Goal: Information Seeking & Learning: Find specific fact

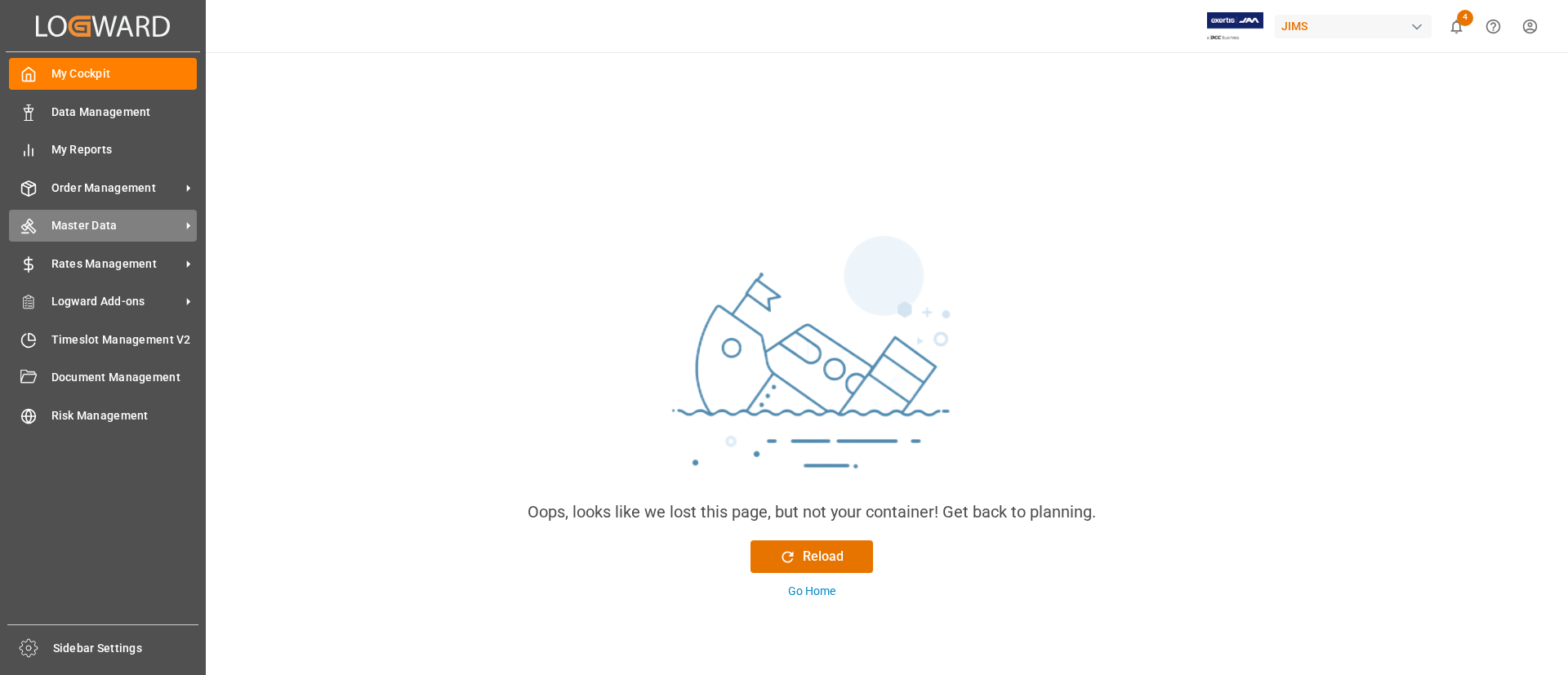
click at [60, 215] on div "Master Data Master Data" at bounding box center [103, 226] width 188 height 31
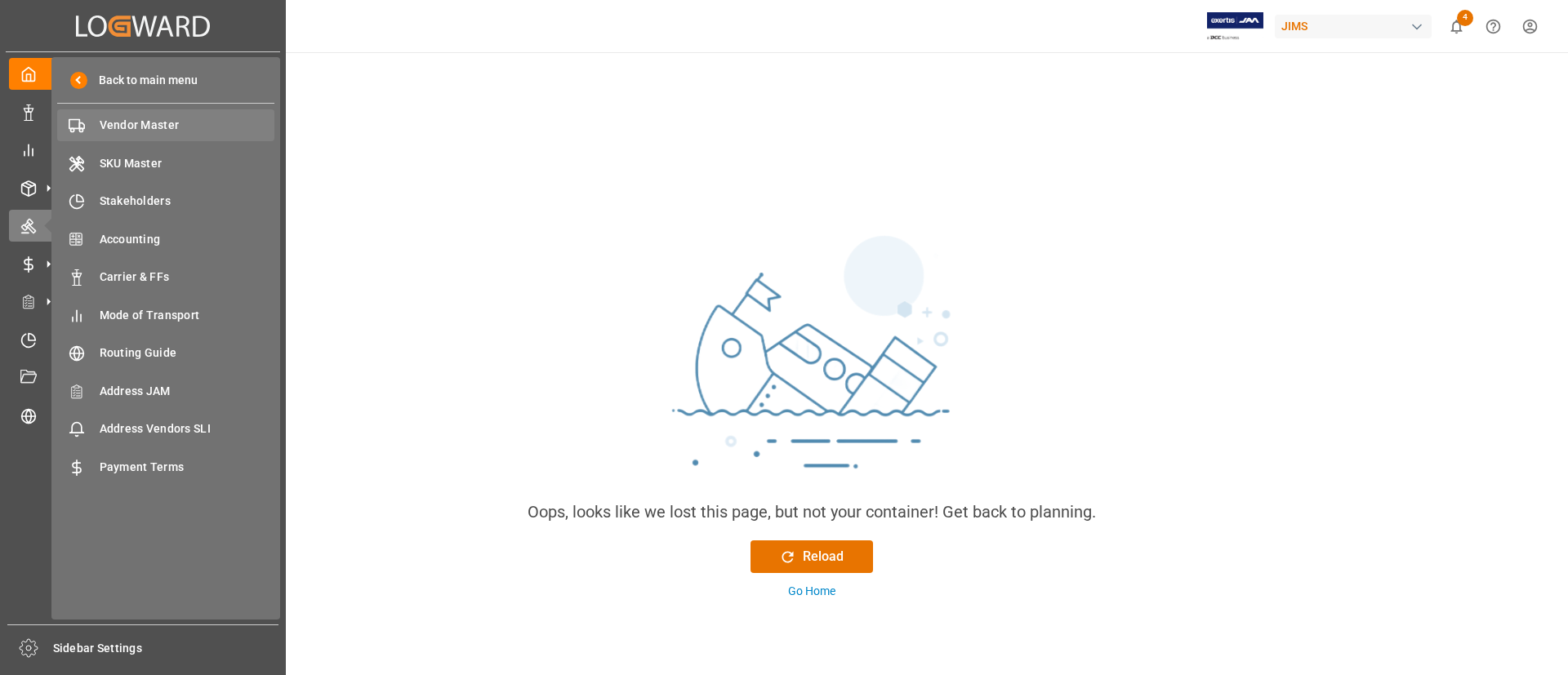
click at [142, 123] on span "Vendor Master" at bounding box center [187, 125] width 175 height 17
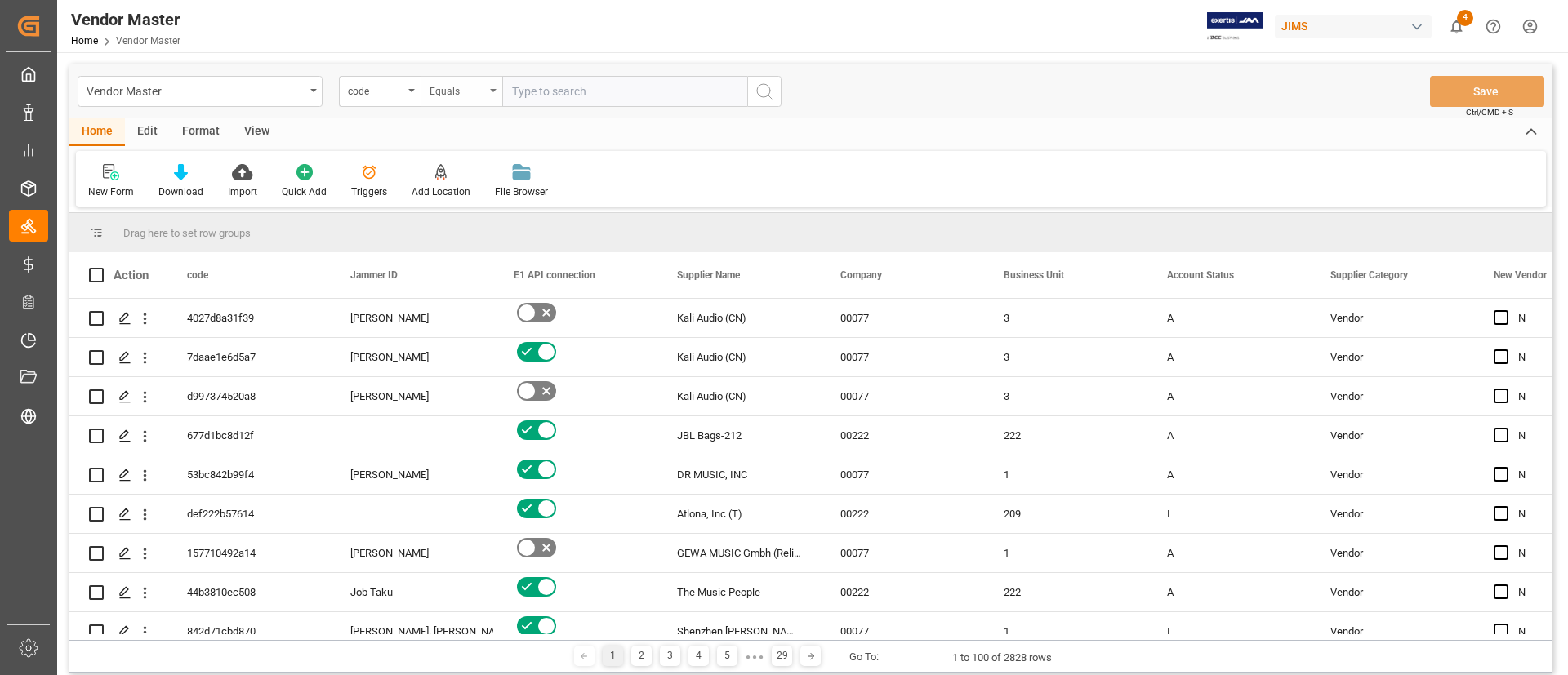
click at [463, 89] on div "Equals" at bounding box center [457, 89] width 55 height 19
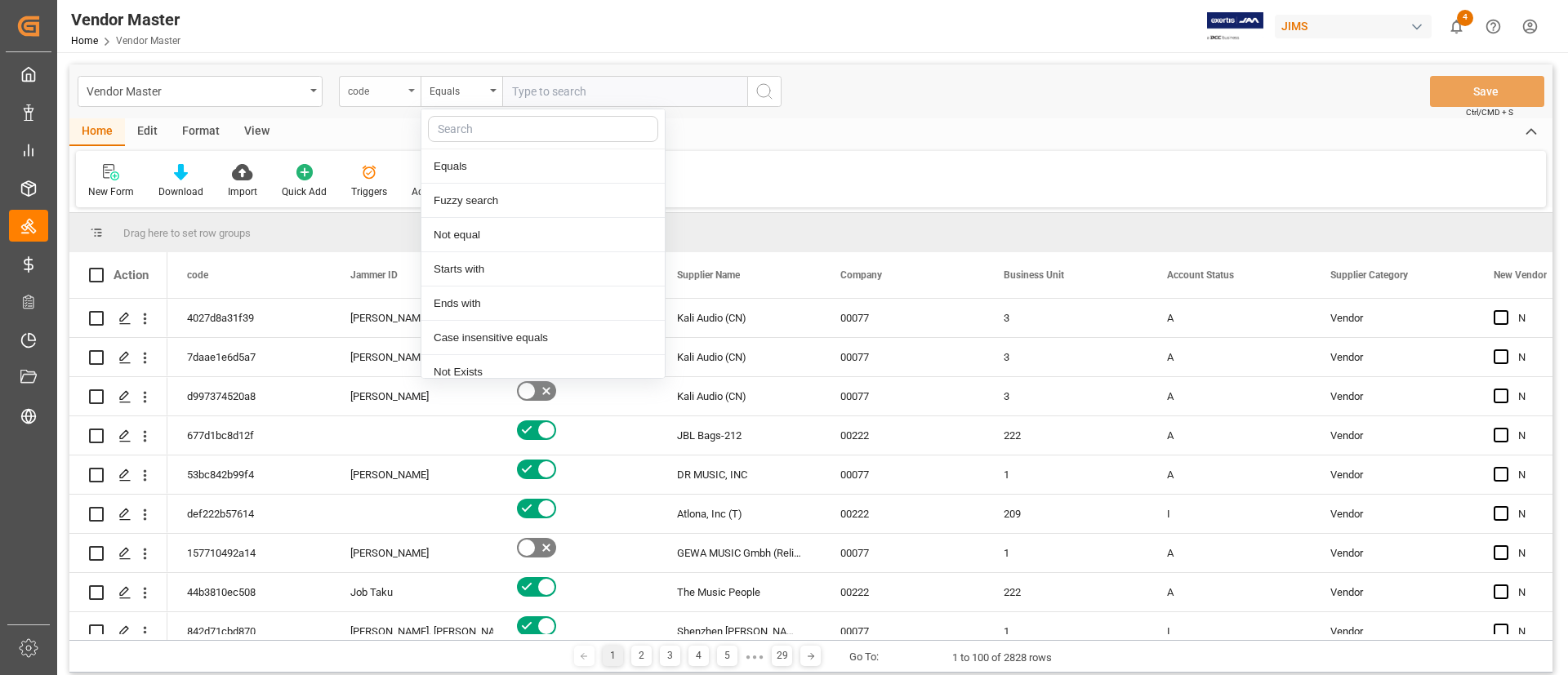
click at [382, 90] on div "code" at bounding box center [375, 89] width 55 height 19
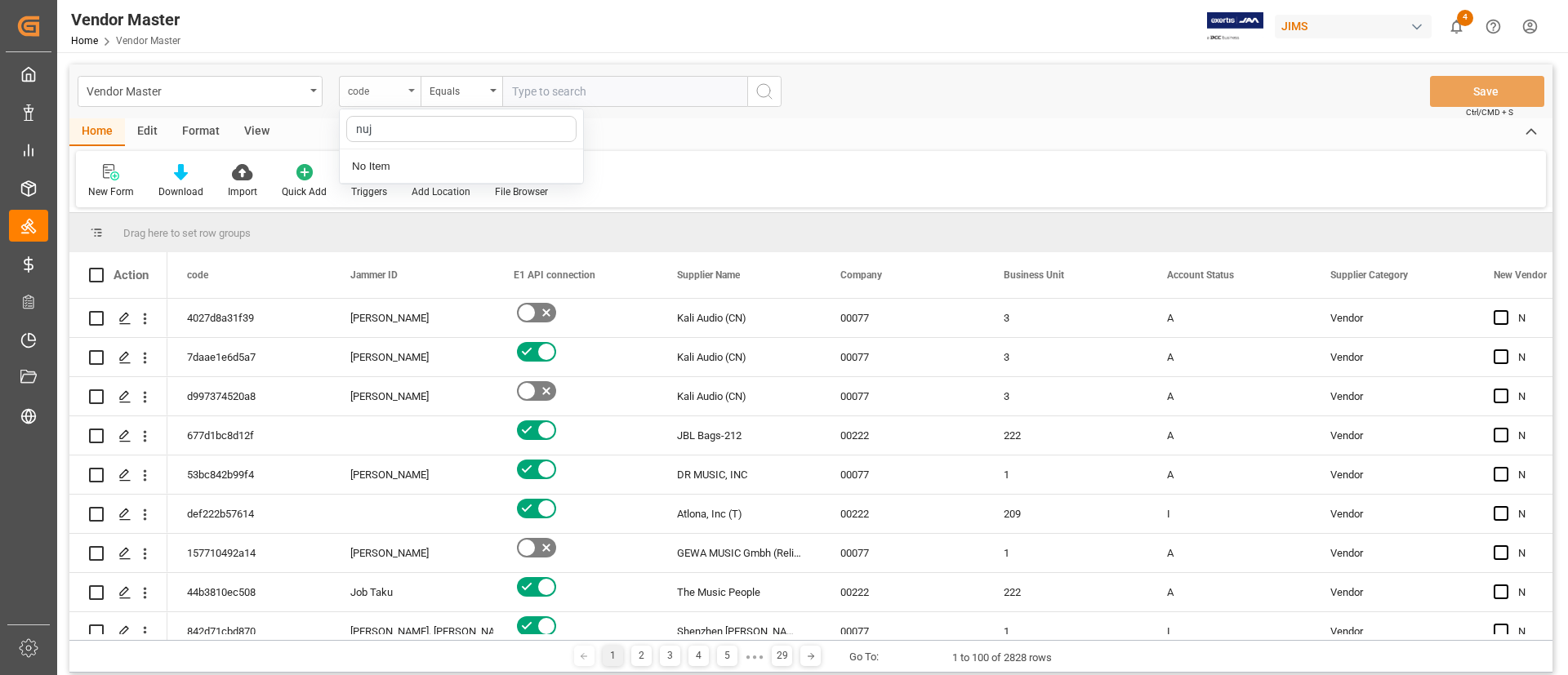
type input "nu"
click at [417, 163] on div "Supplier Number" at bounding box center [461, 167] width 243 height 34
click at [546, 91] on input "text" at bounding box center [625, 91] width 245 height 31
paste input "404513"
type input "404513"
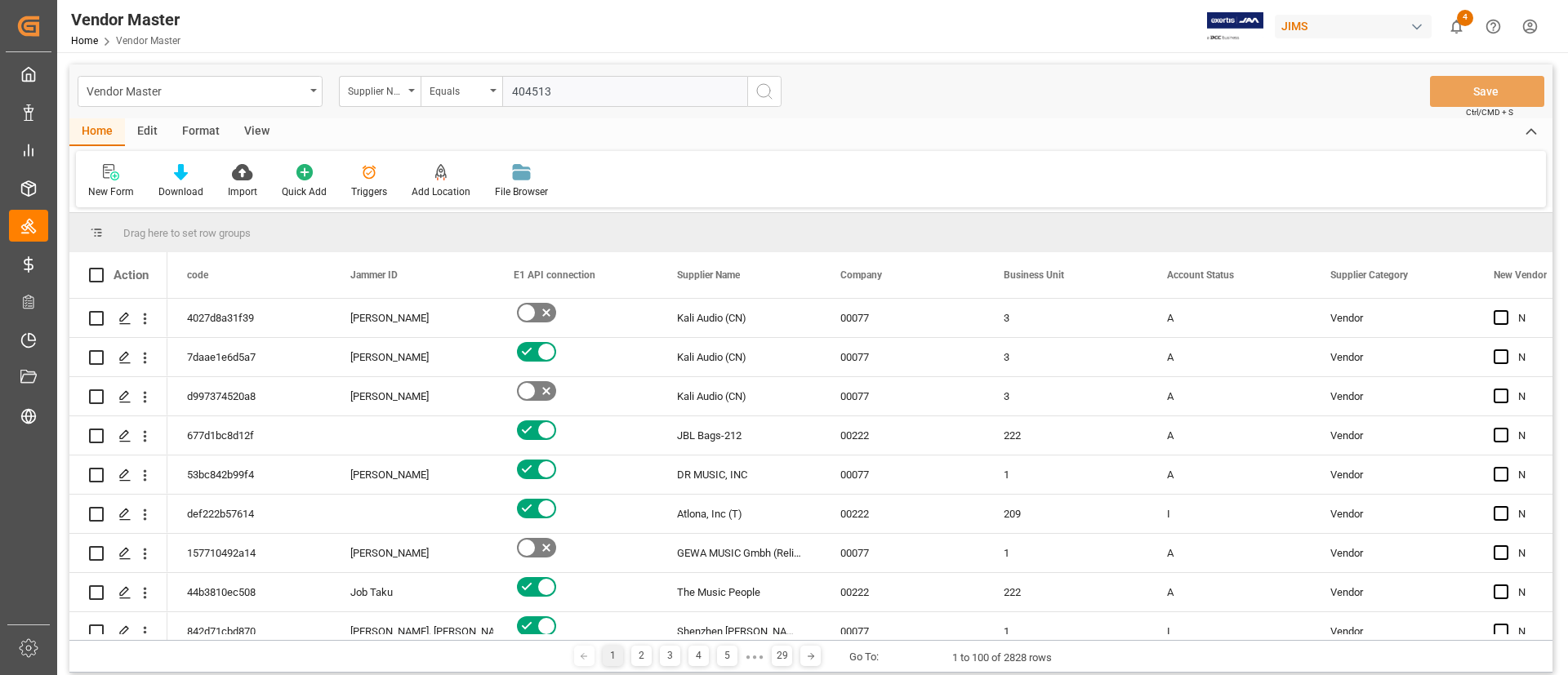
click at [767, 101] on button "search button" at bounding box center [764, 91] width 34 height 31
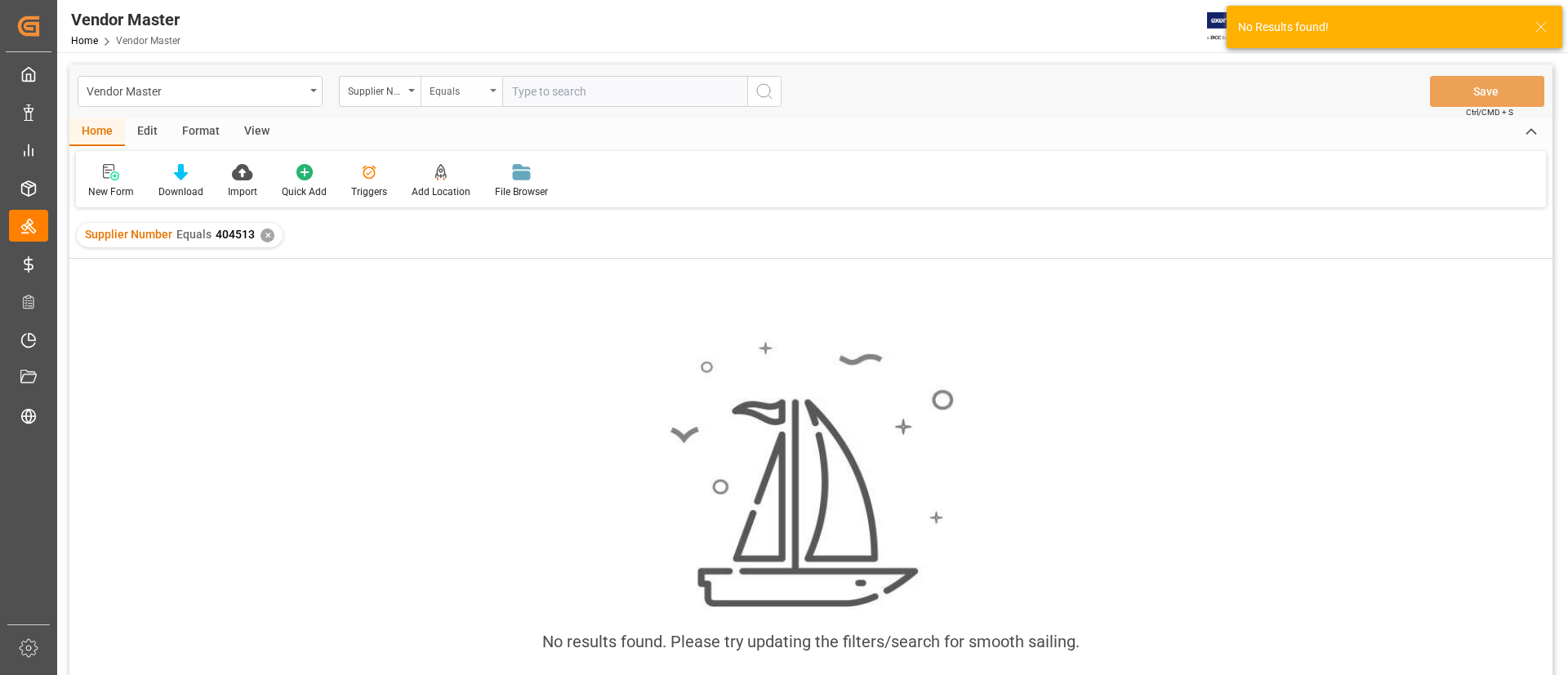
click at [486, 89] on div "Equals" at bounding box center [461, 91] width 82 height 31
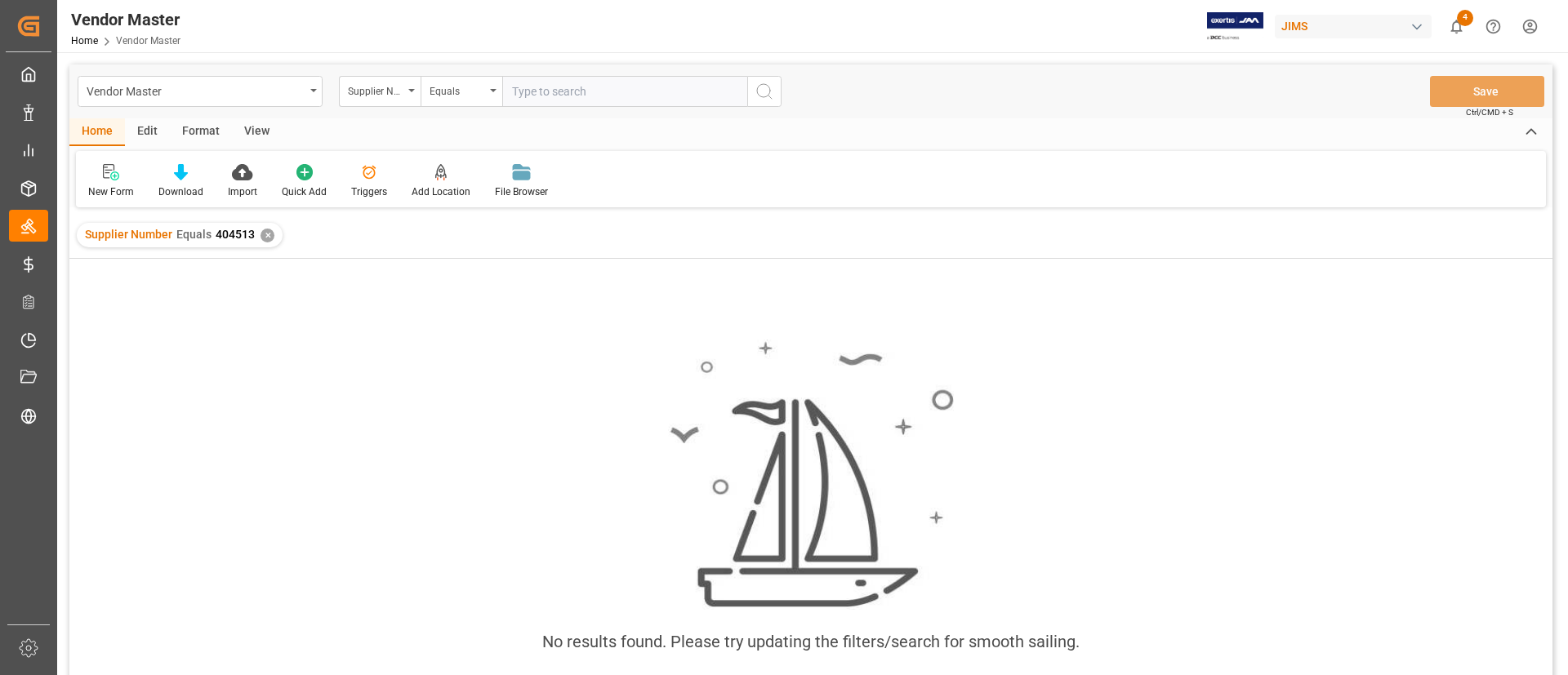
click at [452, 281] on div "No results found. Please try updating the filters/search for smooth sailing." at bounding box center [811, 489] width 1483 height 460
click at [266, 231] on div "✕" at bounding box center [267, 236] width 14 height 14
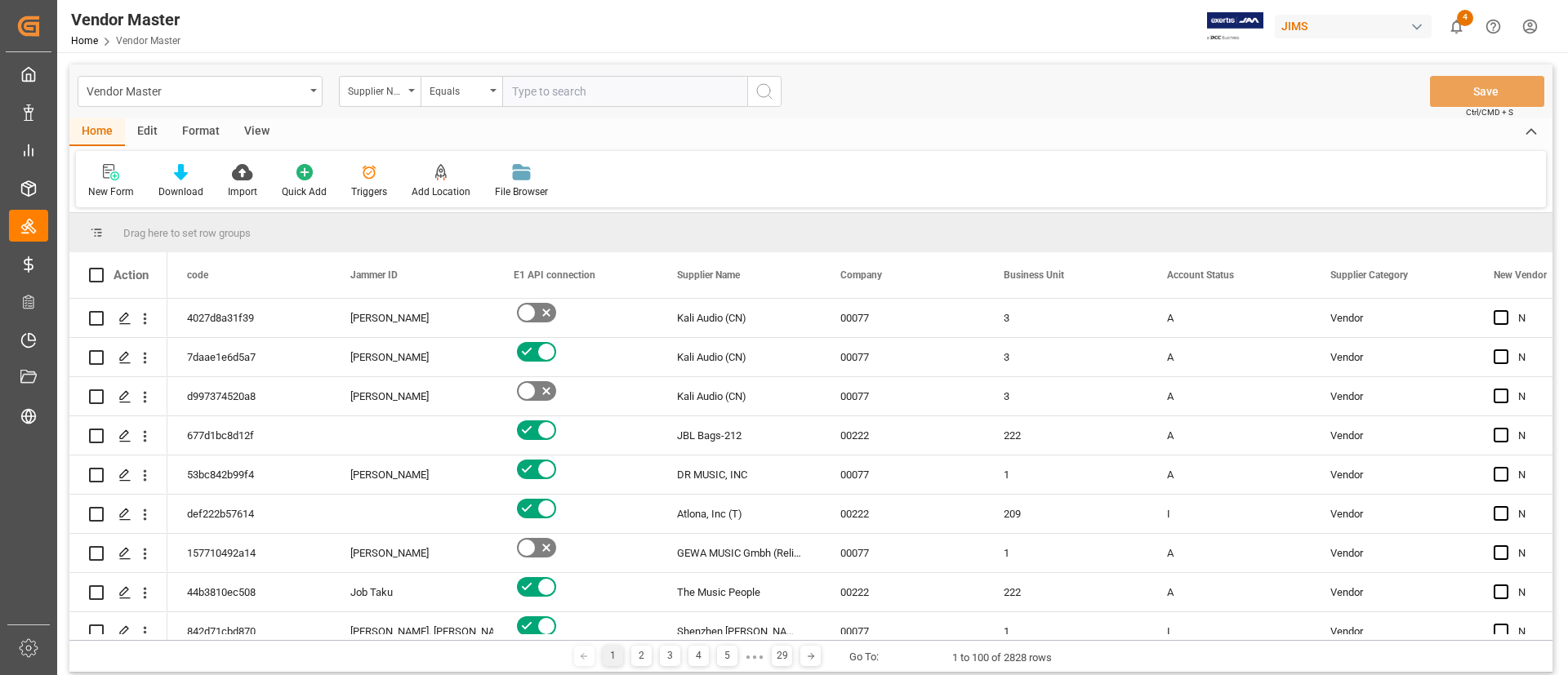
click at [565, 95] on input "text" at bounding box center [625, 91] width 245 height 31
paste input "241766"
type input "241766"
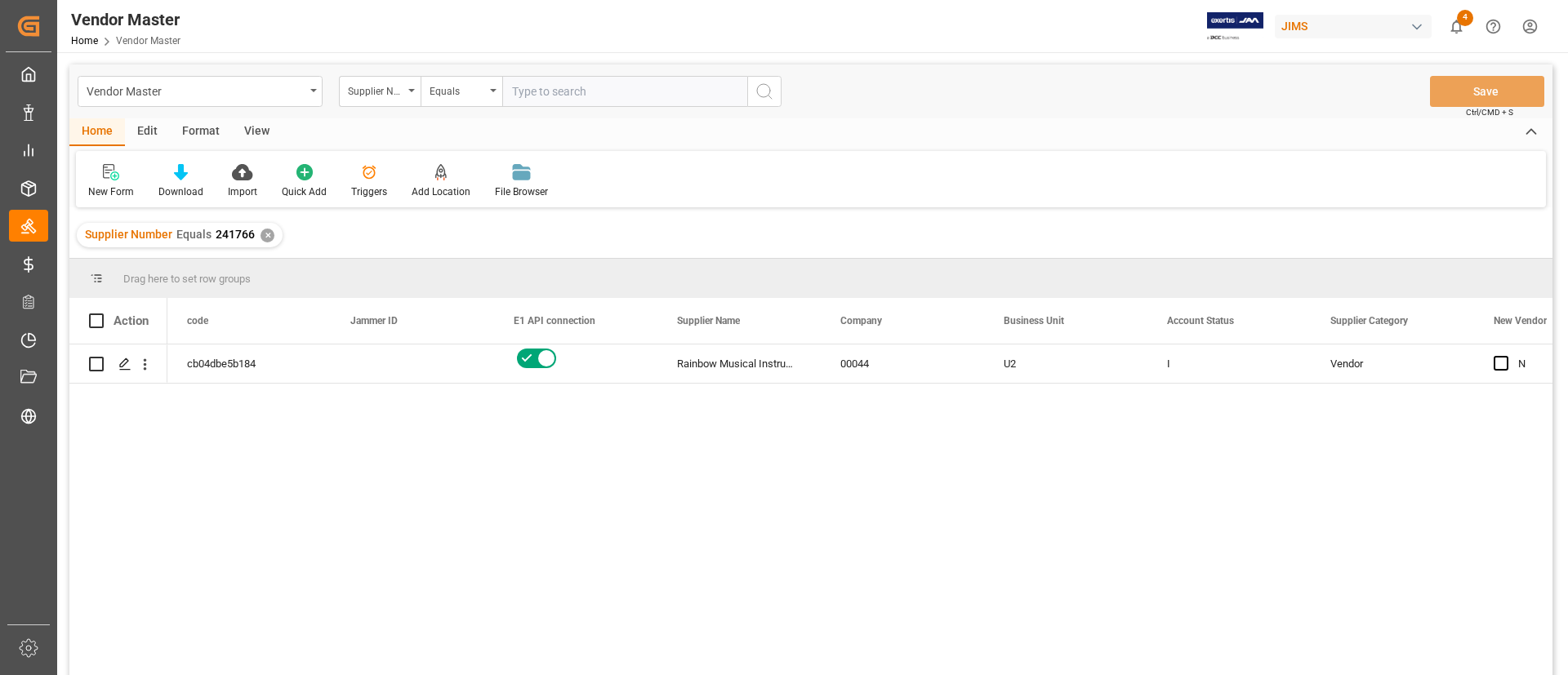
click at [266, 237] on div "✕" at bounding box center [267, 236] width 14 height 14
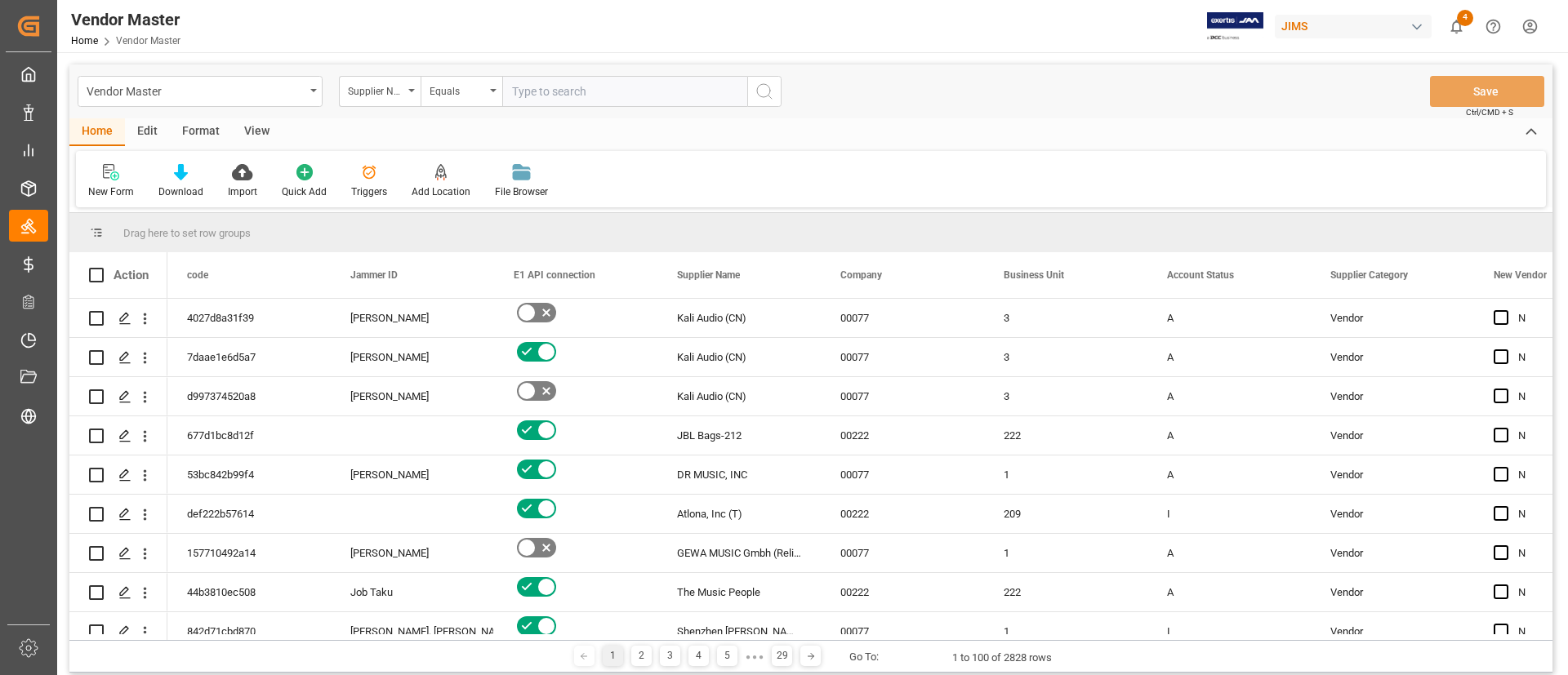
click at [387, 97] on div "Supplier Number" at bounding box center [375, 89] width 55 height 19
type input "name"
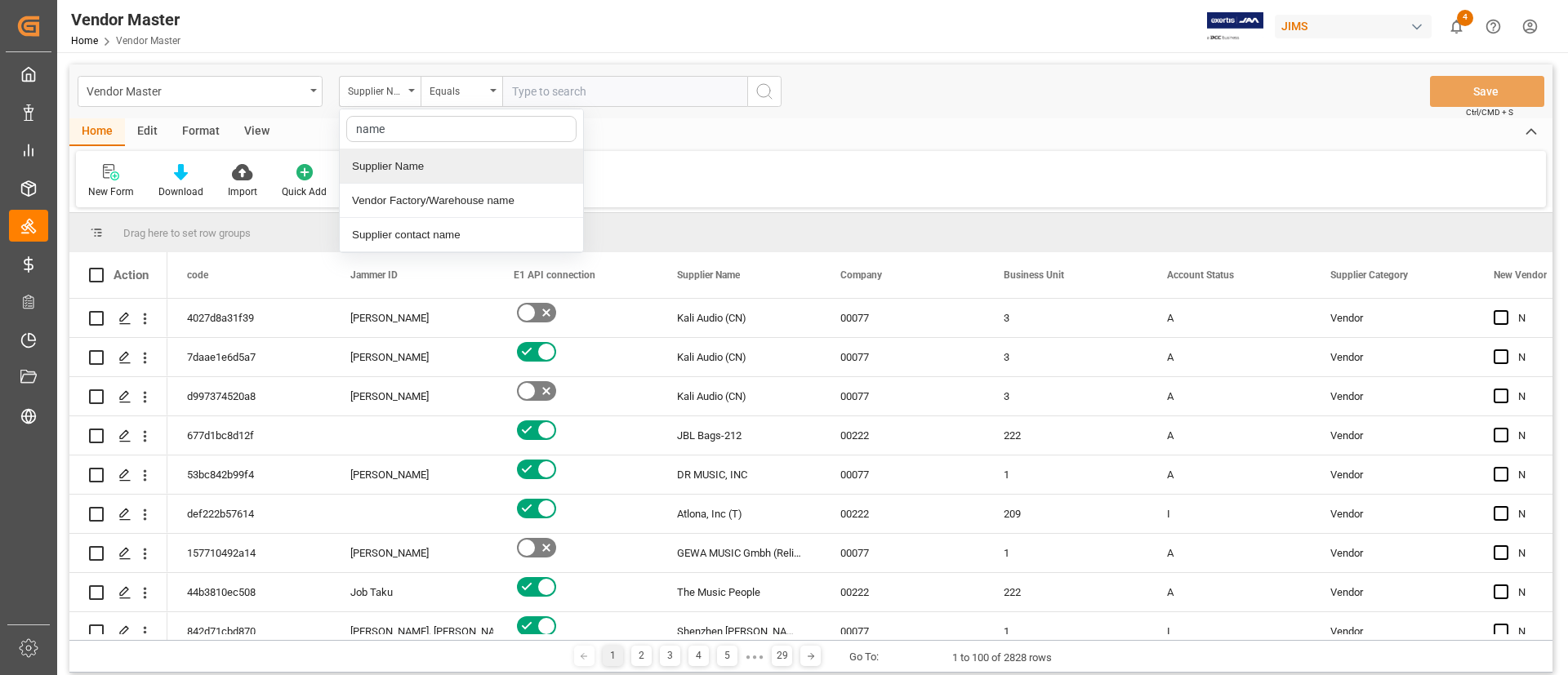
click at [402, 163] on div "Supplier Name" at bounding box center [461, 167] width 243 height 34
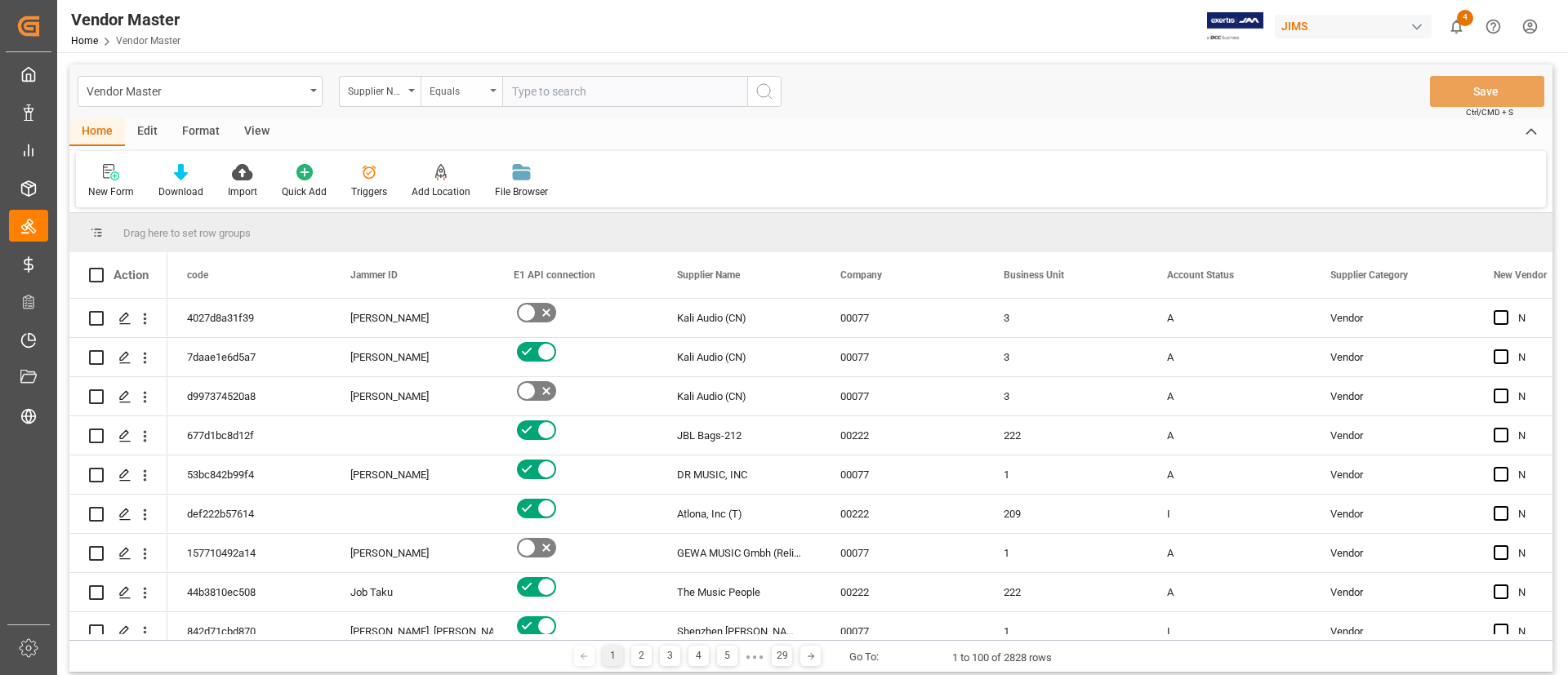
click at [466, 97] on div "Equals" at bounding box center [457, 89] width 55 height 19
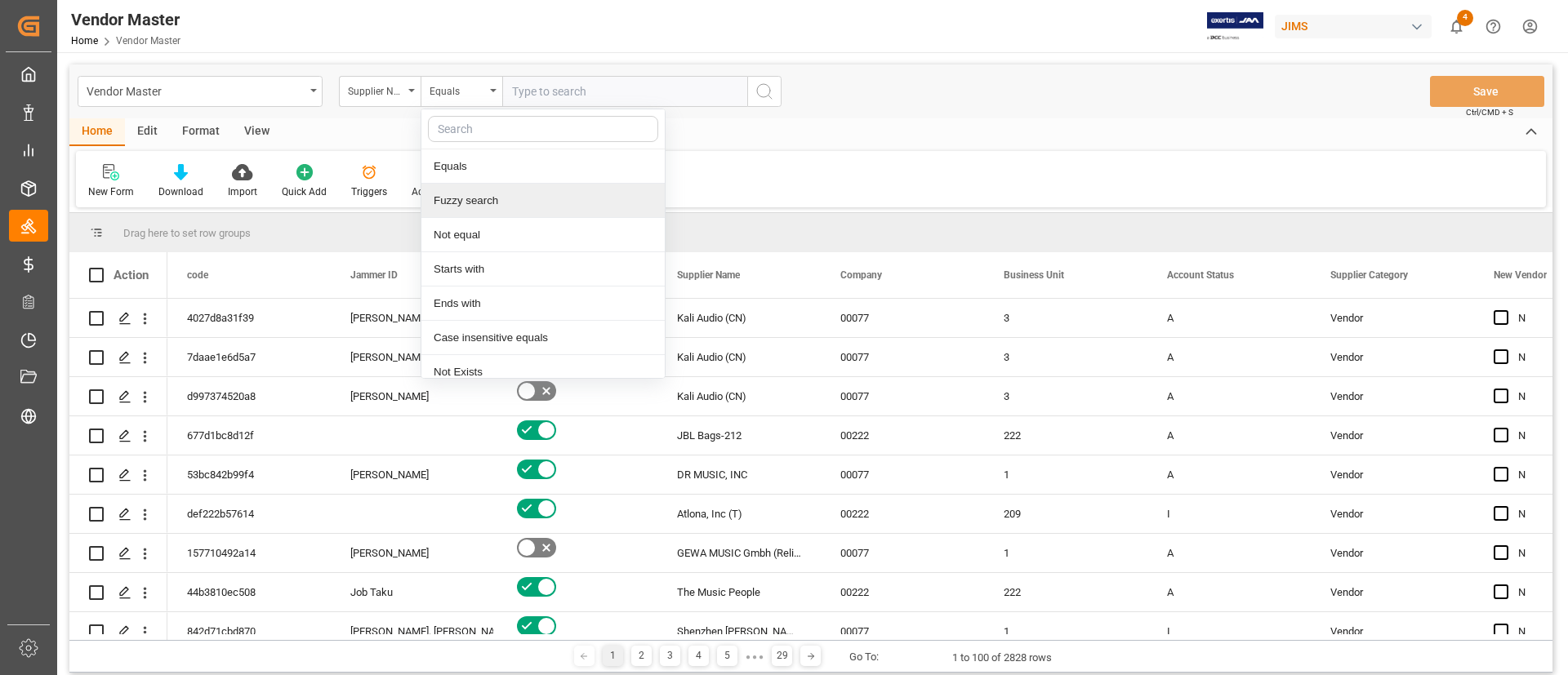
click at [482, 199] on div "Fuzzy search" at bounding box center [543, 201] width 243 height 34
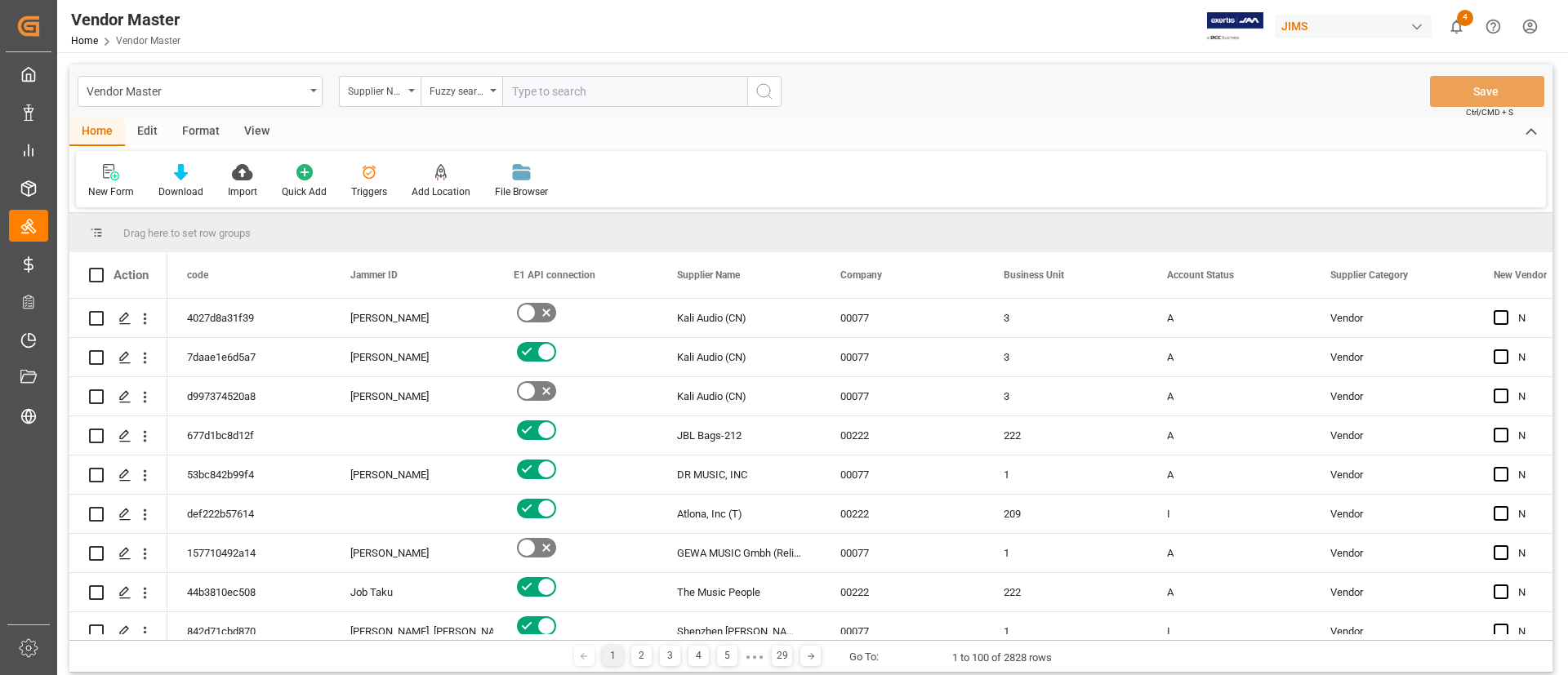
click at [572, 83] on input "text" at bounding box center [625, 91] width 245 height 31
type input "Electronics"
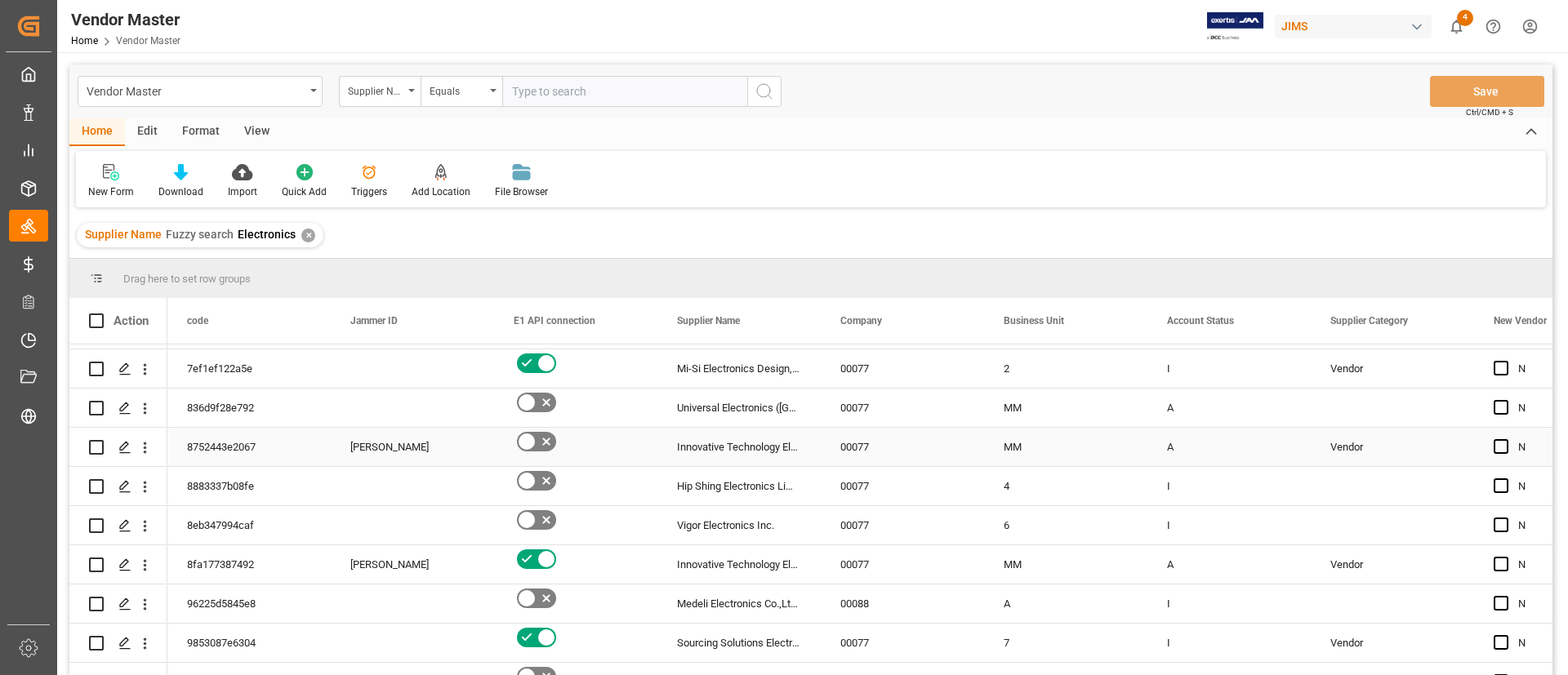
scroll to position [980, 0]
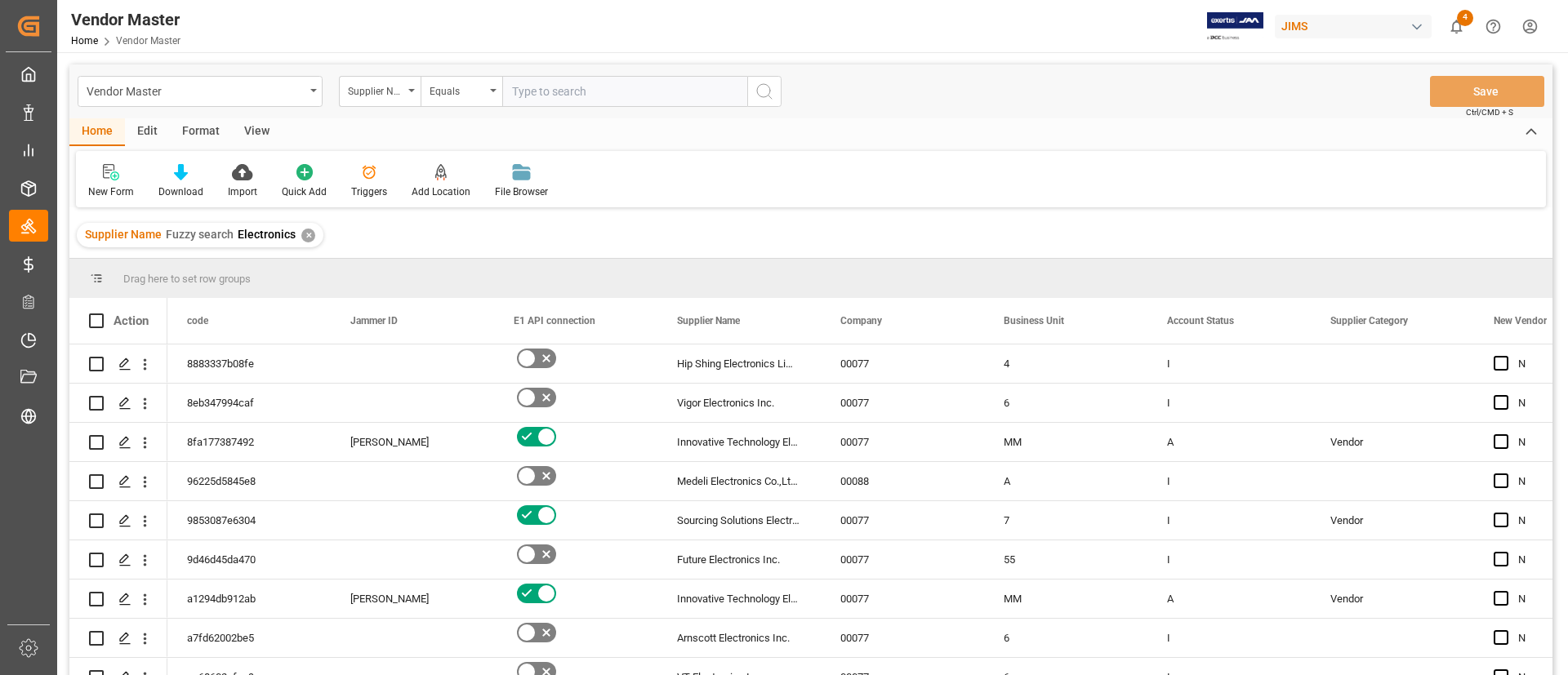
click at [535, 94] on input "text" at bounding box center [625, 91] width 245 height 31
click at [306, 232] on div "✕" at bounding box center [308, 236] width 14 height 14
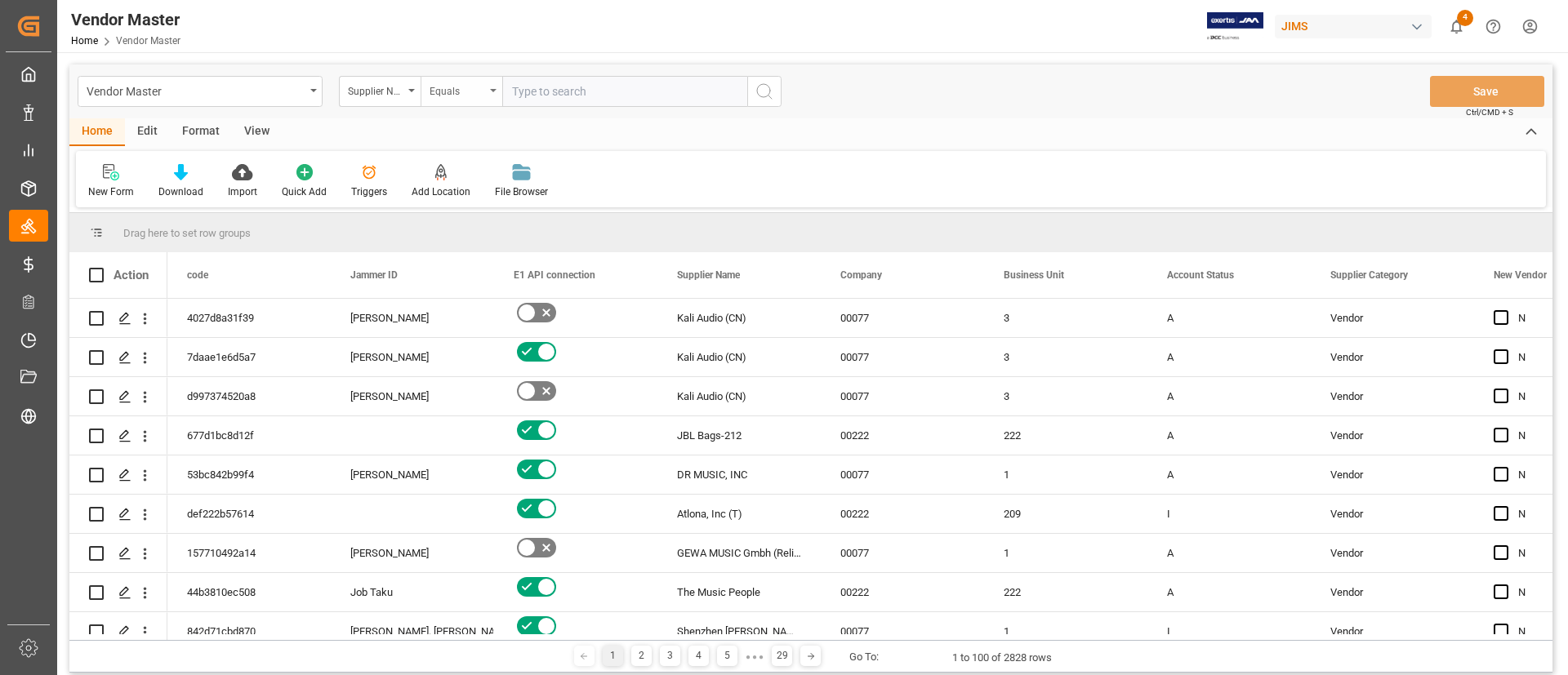
click at [457, 94] on div "Equals" at bounding box center [457, 89] width 55 height 19
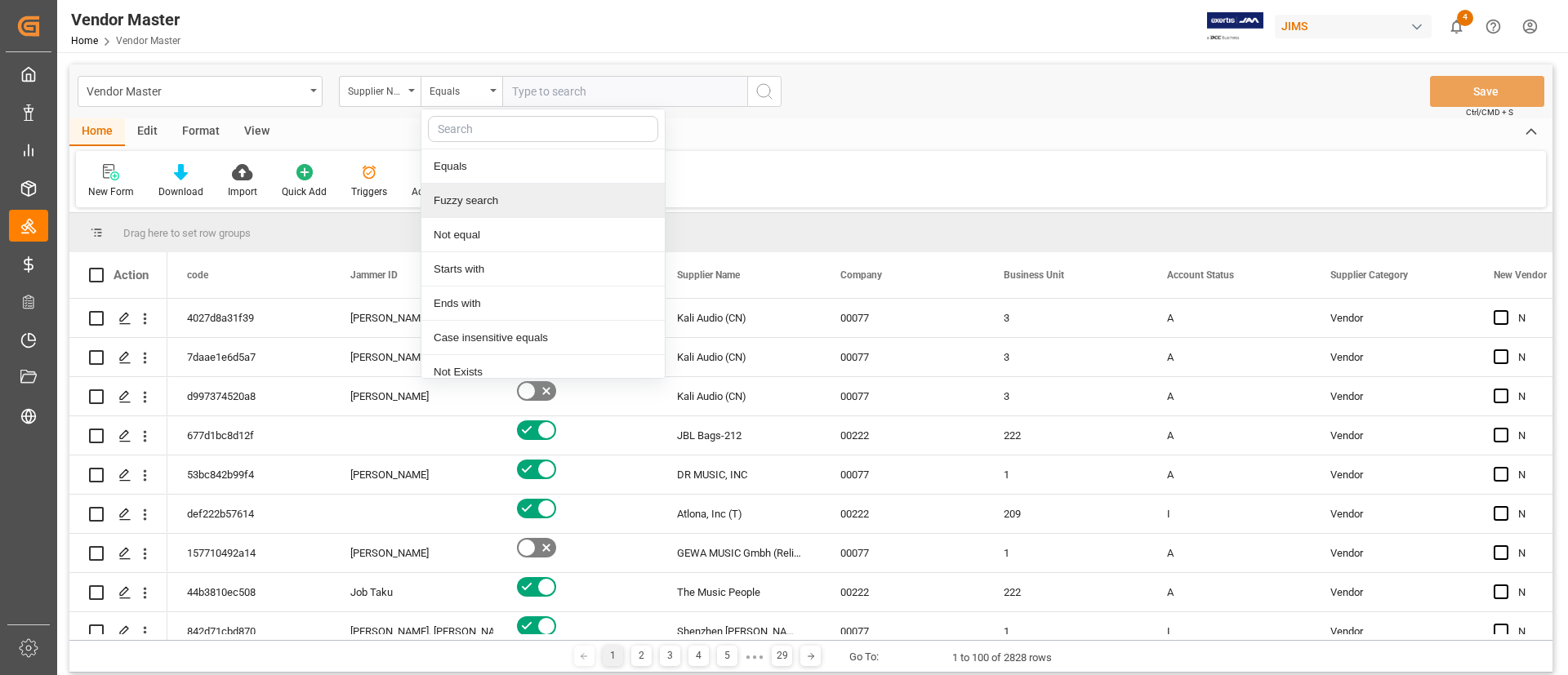
click at [493, 202] on div "Fuzzy search" at bounding box center [543, 201] width 243 height 34
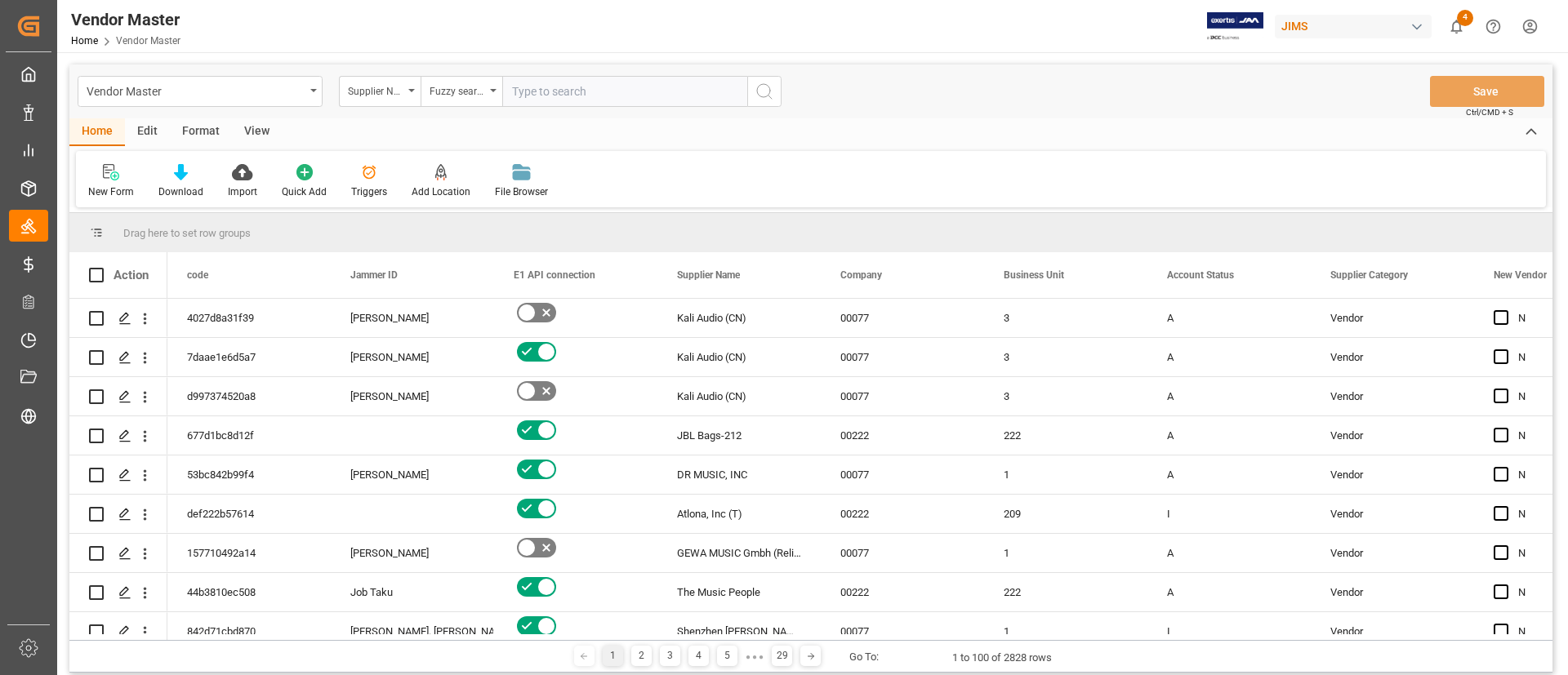
click at [546, 96] on input "text" at bounding box center [625, 91] width 245 height 31
type input "SE electronics"
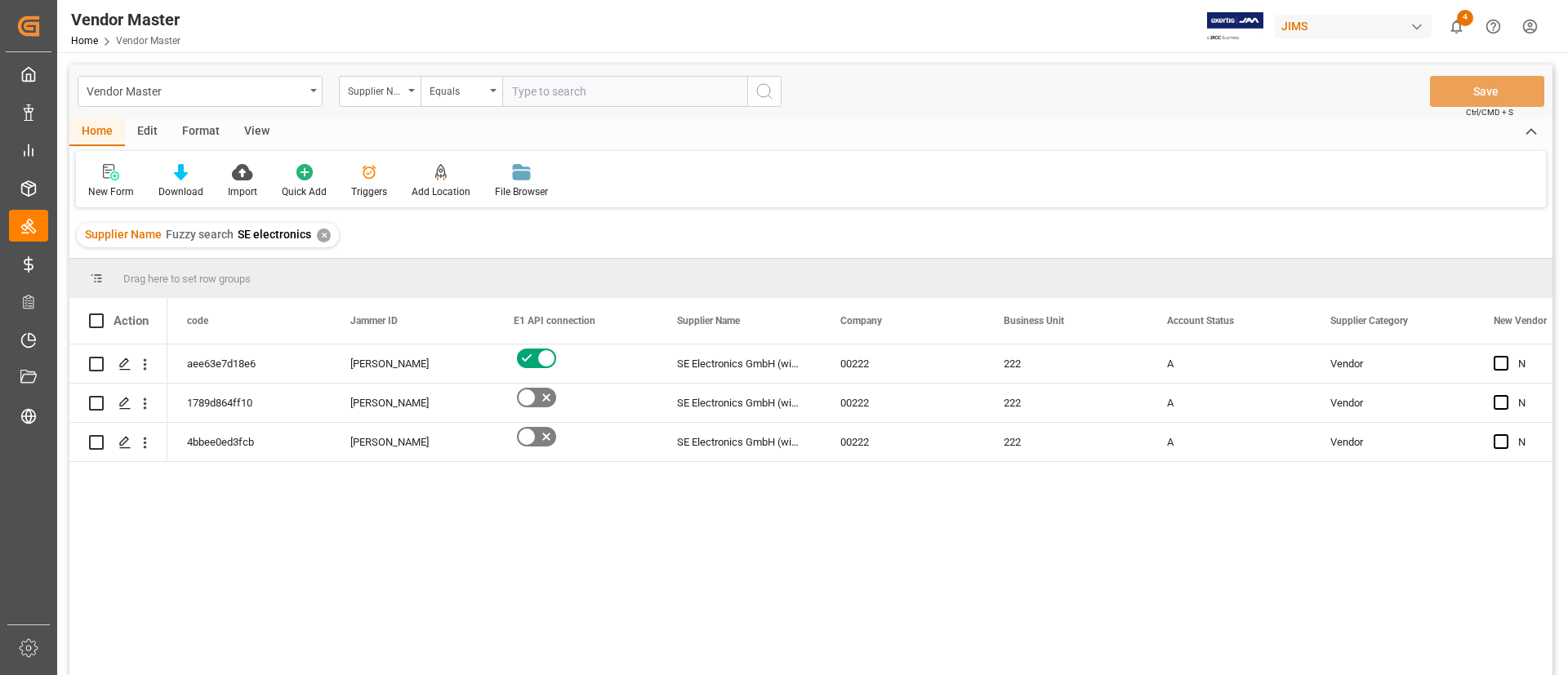
click at [782, 514] on div "aee63e7d18e6 [PERSON_NAME] SE Electronics GmbH (wire) 00222 222 A Vendor N N 17…" at bounding box center [860, 515] width 1385 height 341
click at [1148, 379] on div "A" at bounding box center [1229, 363] width 163 height 38
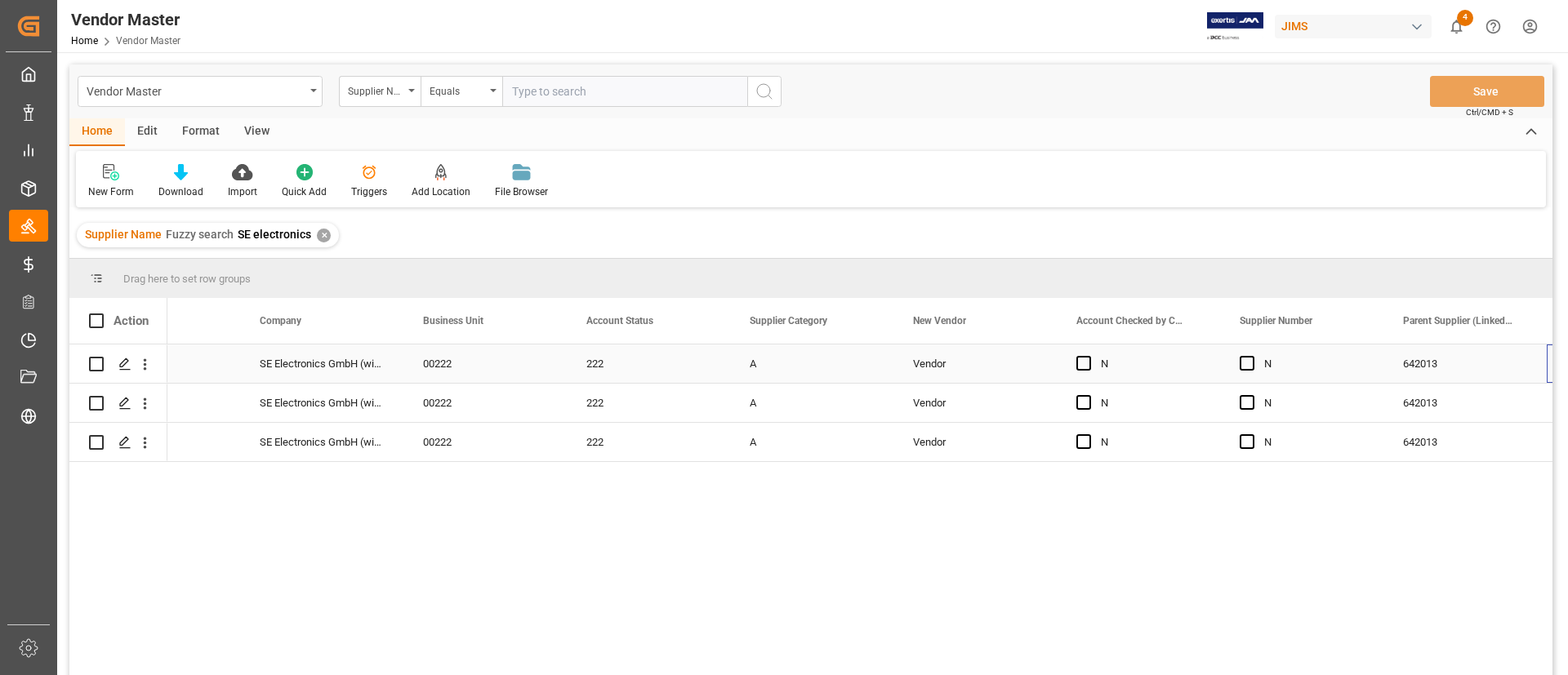
scroll to position [0, 581]
